Goal: Task Accomplishment & Management: Manage account settings

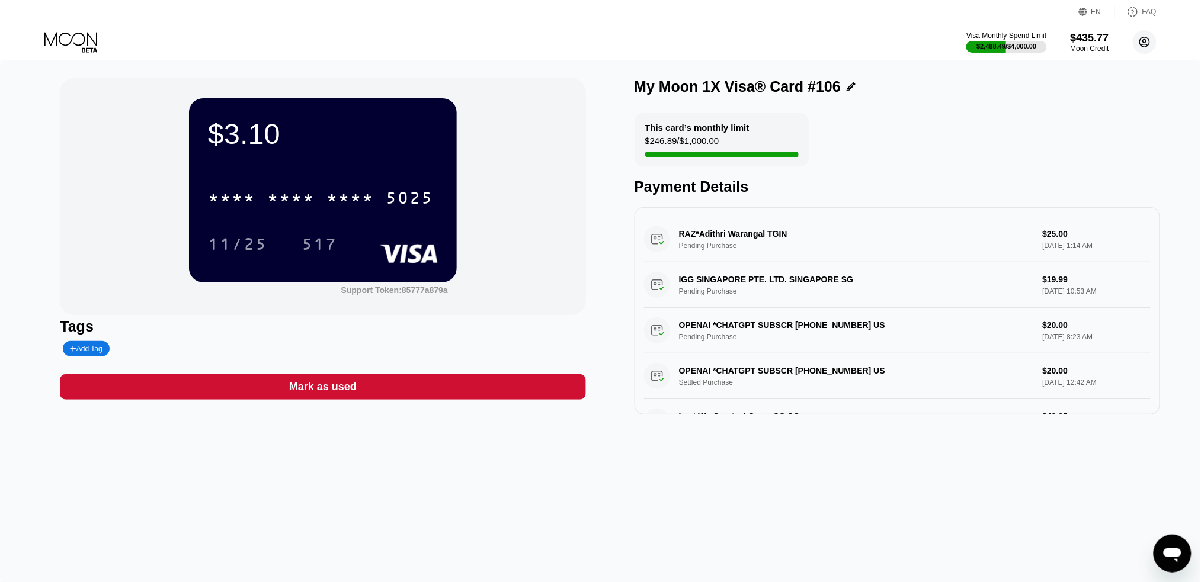
click at [1141, 38] on icon at bounding box center [1145, 42] width 10 height 10
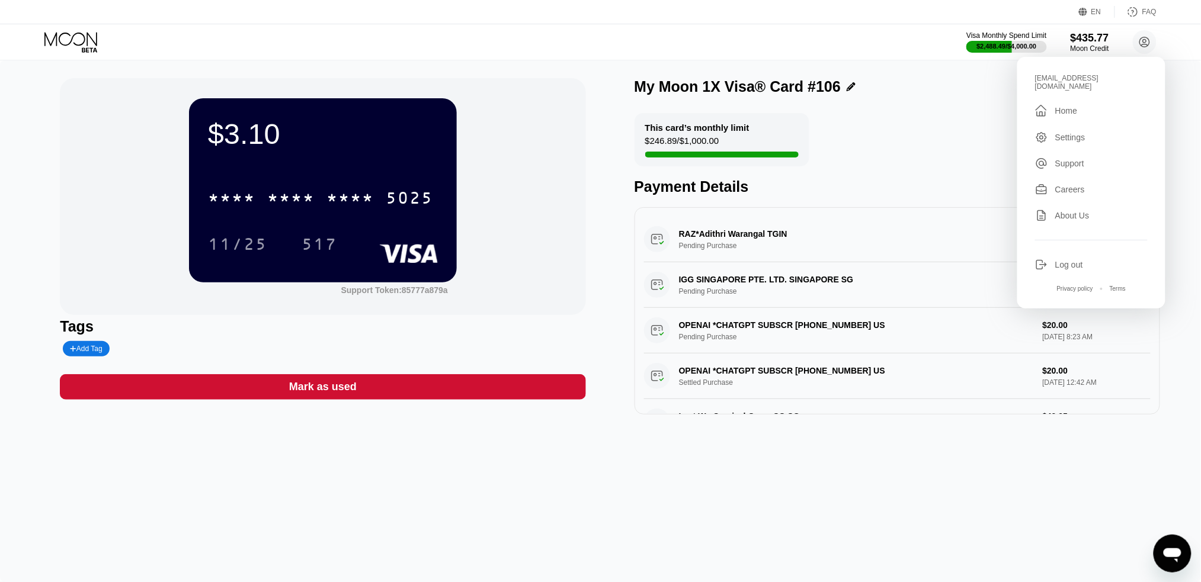
click at [1050, 104] on div "" at bounding box center [1045, 111] width 20 height 14
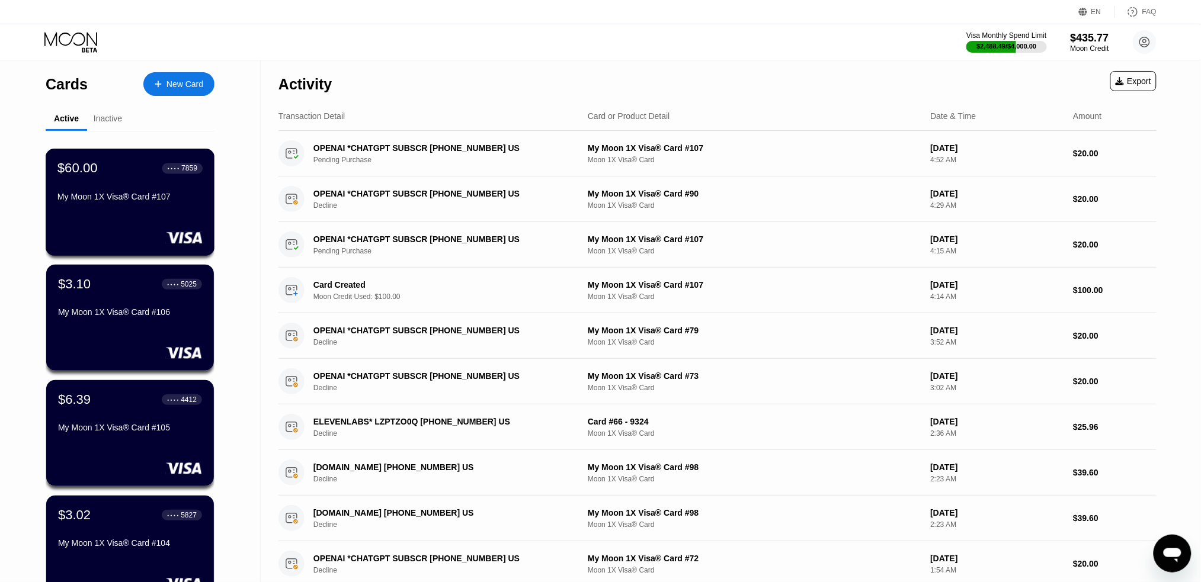
drag, startPoint x: 121, startPoint y: 182, endPoint x: 651, endPoint y: 206, distance: 530.0
click at [123, 182] on div "$60.00 ● ● ● ● 7859 My Moon 1X Visa® Card #107" at bounding box center [129, 184] width 145 height 46
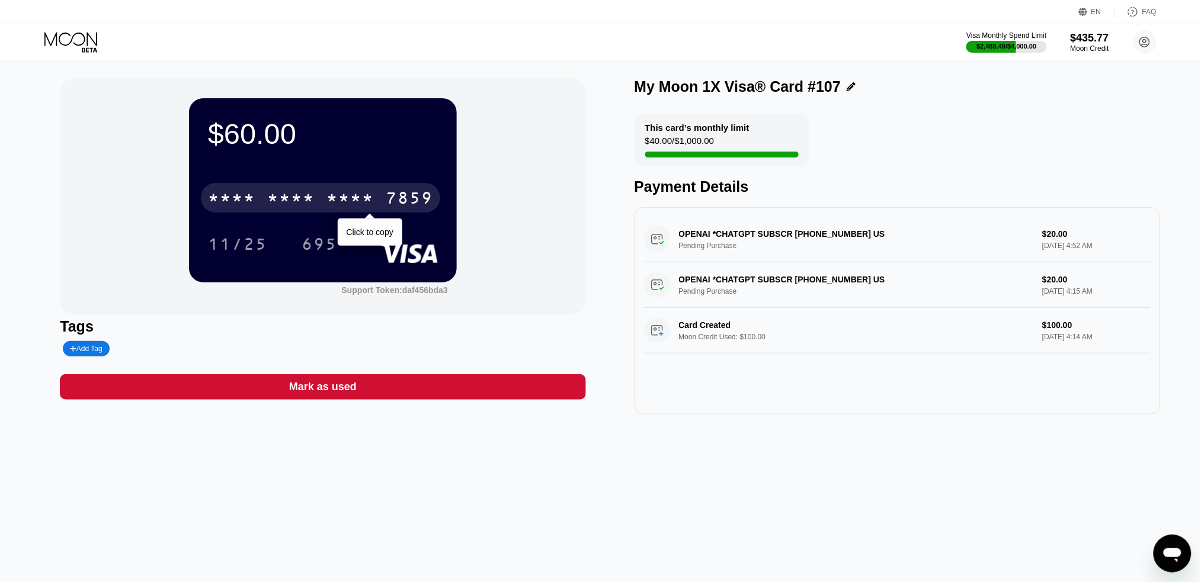
click at [357, 198] on div "* * * *" at bounding box center [349, 199] width 47 height 19
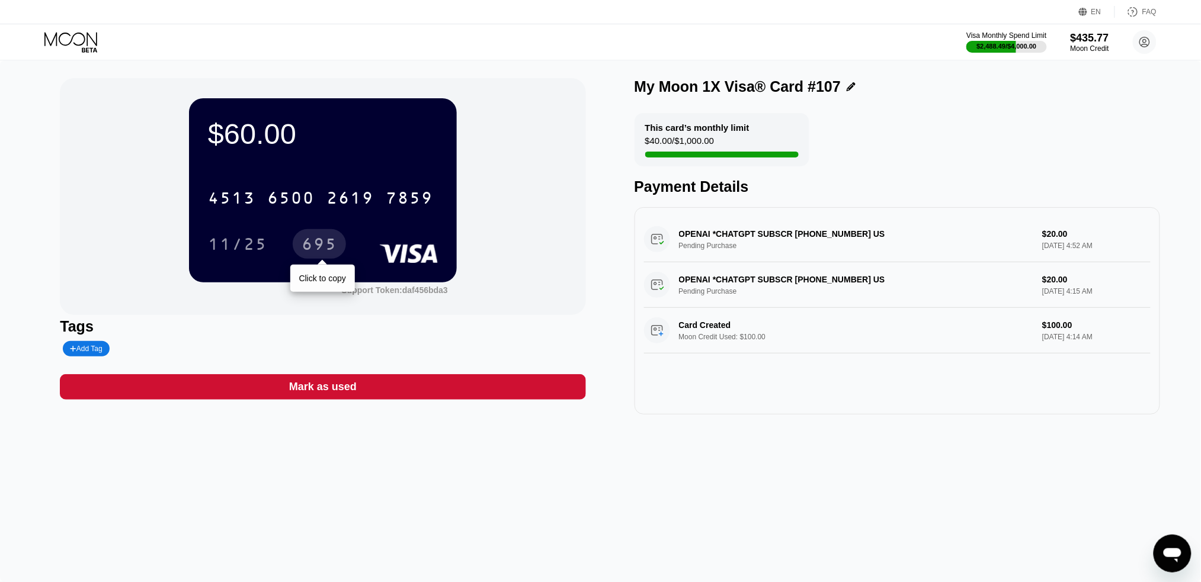
click at [310, 251] on div "695" at bounding box center [319, 245] width 36 height 19
